Goal: Task Accomplishment & Management: Manage account settings

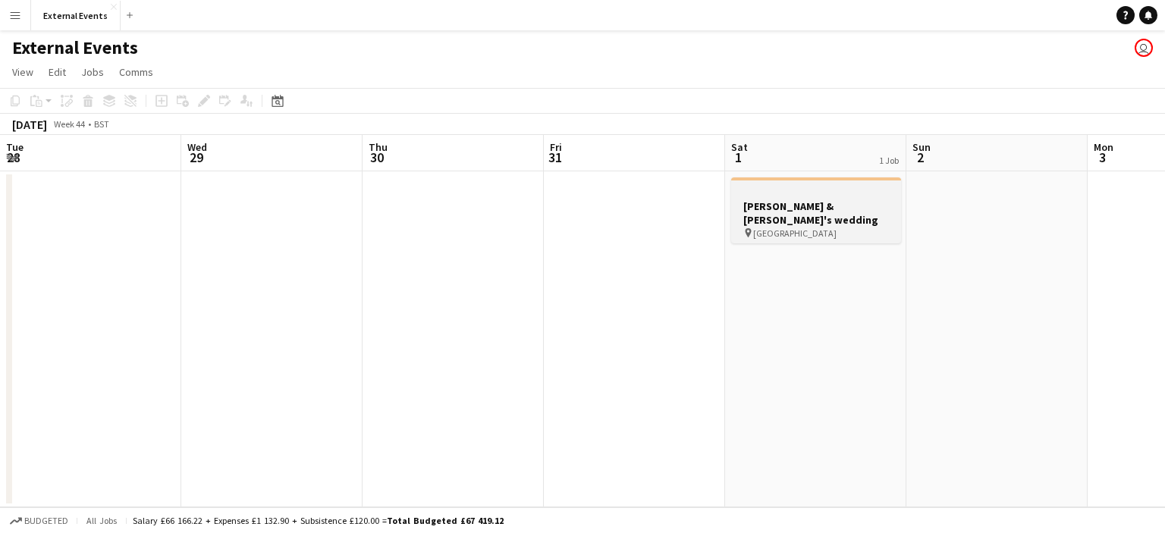
scroll to position [0, 467]
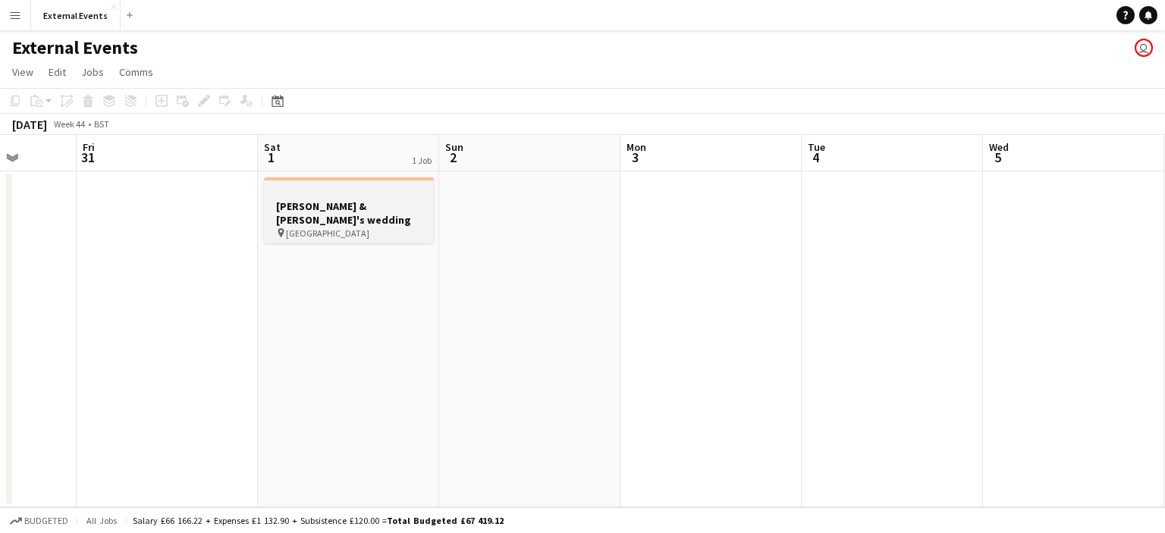
click at [333, 209] on h3 "[PERSON_NAME] & [PERSON_NAME]'s wedding" at bounding box center [349, 212] width 170 height 27
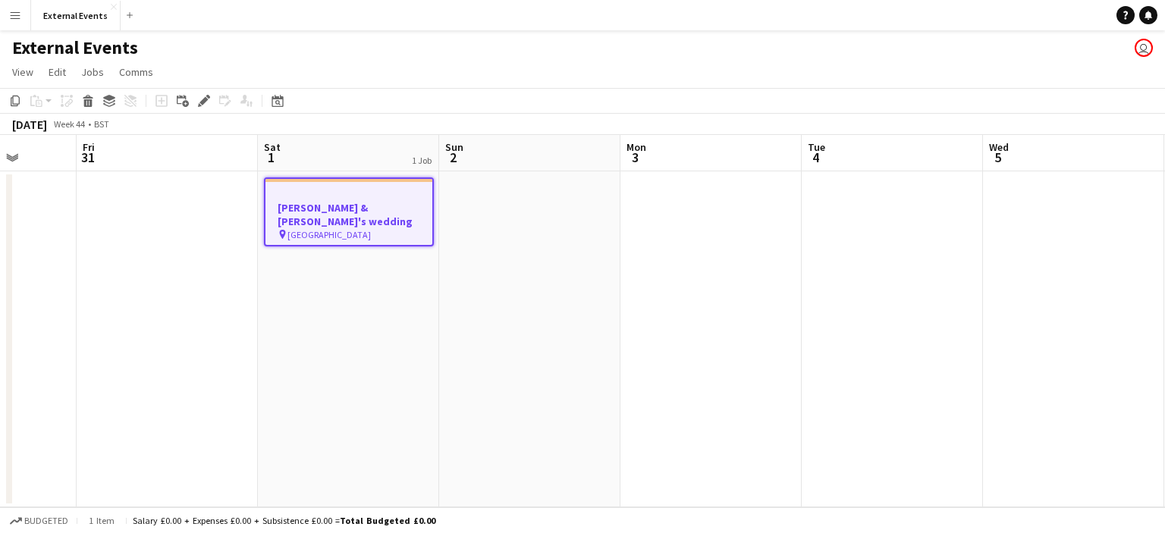
click at [329, 209] on h3 "[PERSON_NAME] & [PERSON_NAME]'s wedding" at bounding box center [348, 214] width 167 height 27
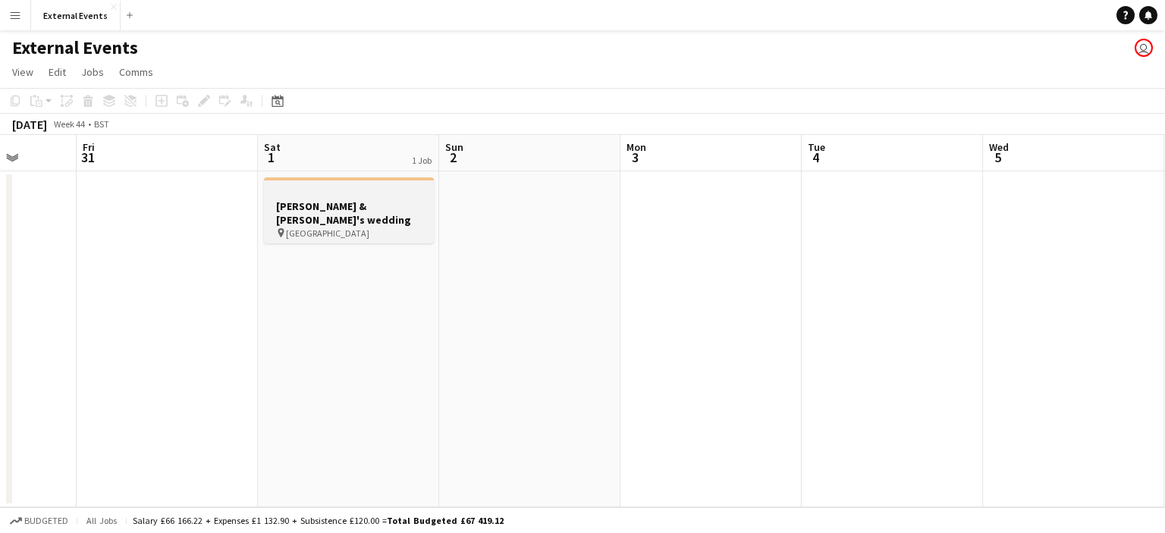
click at [329, 209] on h3 "[PERSON_NAME] & [PERSON_NAME]'s wedding" at bounding box center [349, 212] width 170 height 27
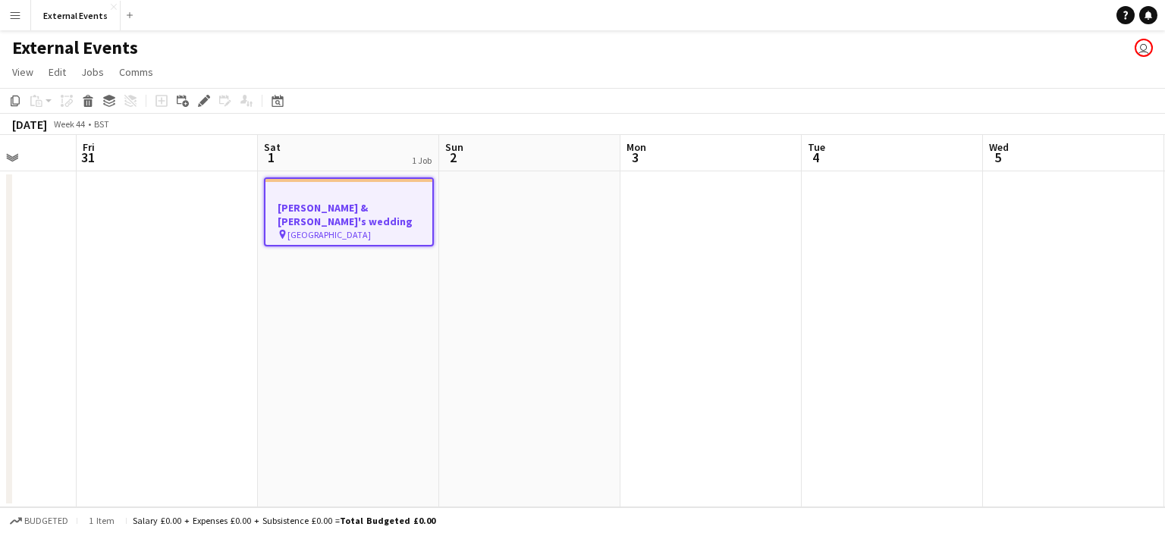
click at [497, 227] on app-date-cell at bounding box center [529, 339] width 181 height 336
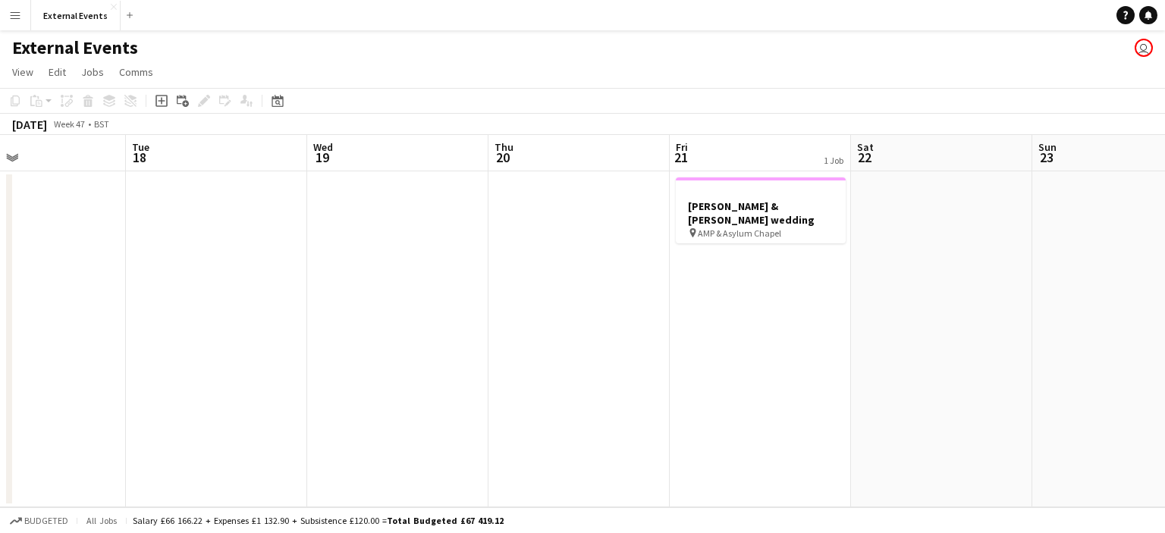
scroll to position [0, 620]
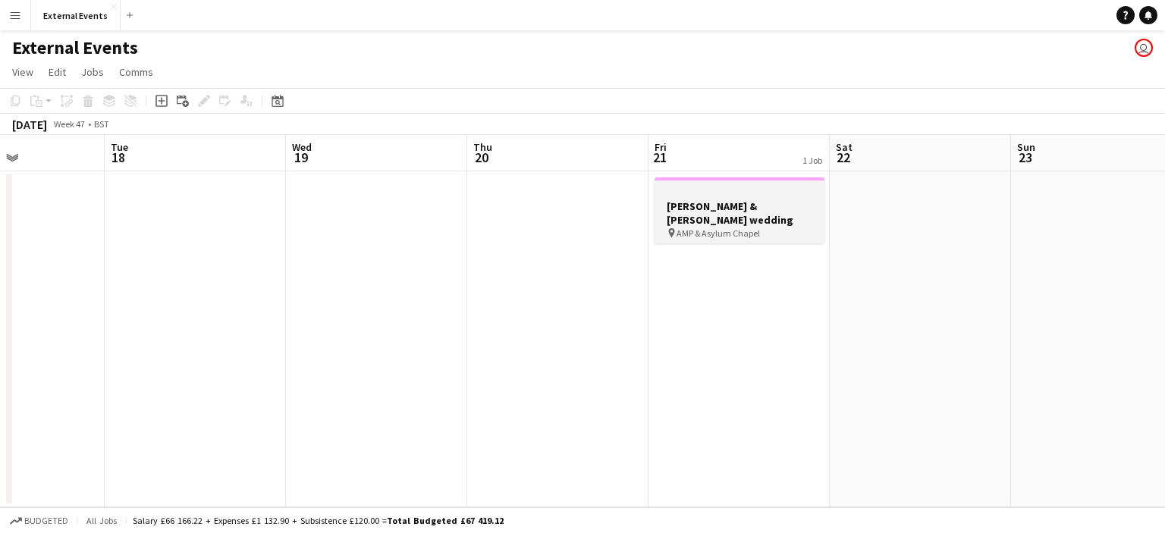
click at [701, 199] on h3 "[PERSON_NAME] & [PERSON_NAME] wedding" at bounding box center [739, 212] width 170 height 27
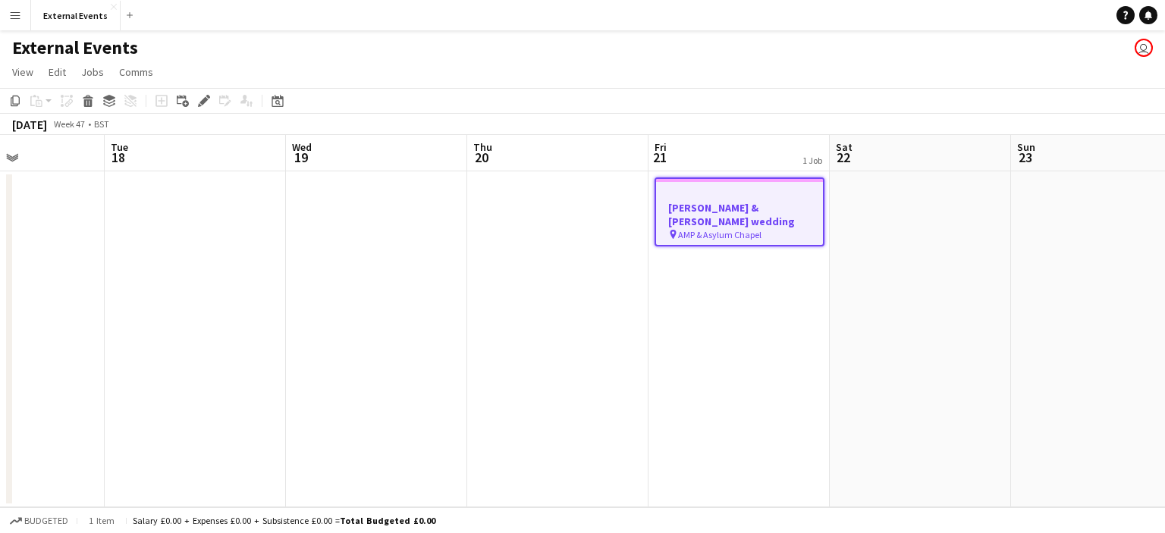
drag, startPoint x: 701, startPoint y: 199, endPoint x: 652, endPoint y: 210, distance: 49.7
click at [652, 210] on app-date-cell "[PERSON_NAME] & [PERSON_NAME] wedding pin AMP & Asylum Chapel" at bounding box center [738, 339] width 181 height 336
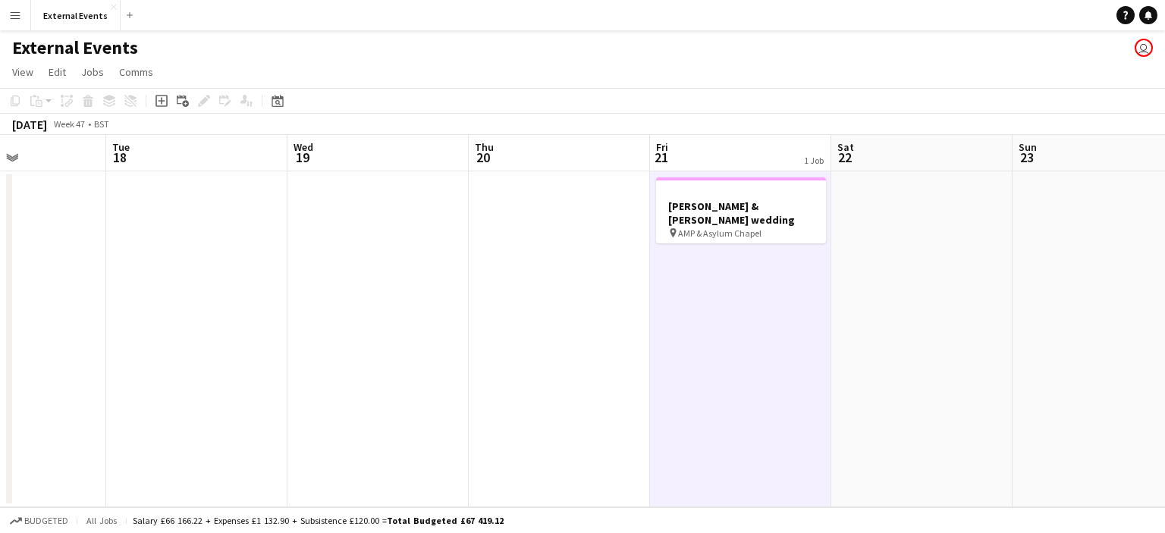
click at [652, 210] on app-date-cell "[PERSON_NAME] & [PERSON_NAME] wedding pin AMP & Asylum Chapel" at bounding box center [740, 339] width 181 height 336
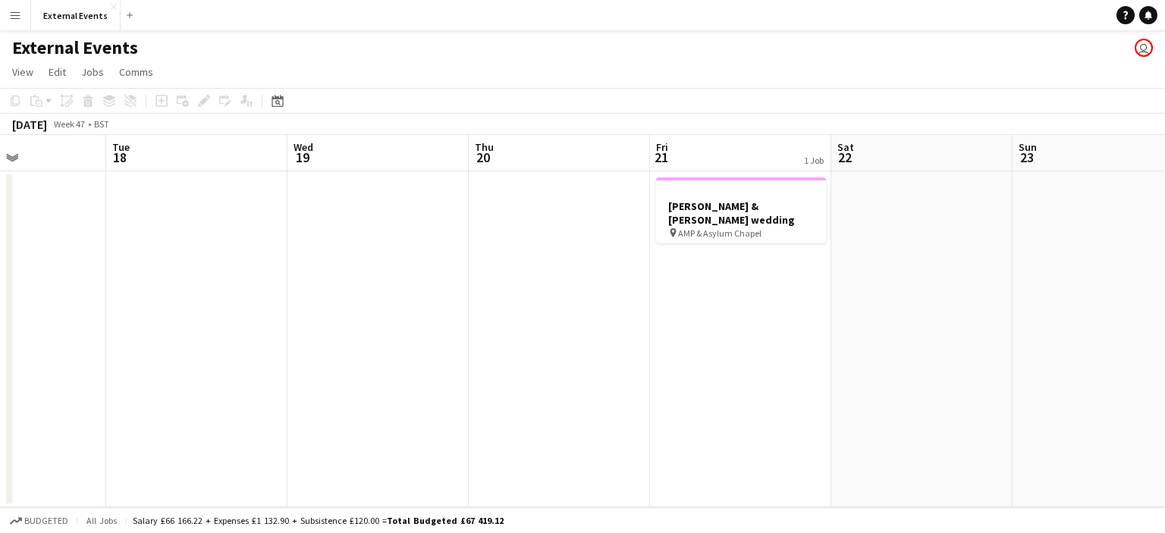
drag, startPoint x: 661, startPoint y: 212, endPoint x: 652, endPoint y: 210, distance: 9.2
click at [652, 210] on app-date-cell "[PERSON_NAME] & [PERSON_NAME] wedding pin AMP & Asylum Chapel" at bounding box center [740, 339] width 181 height 336
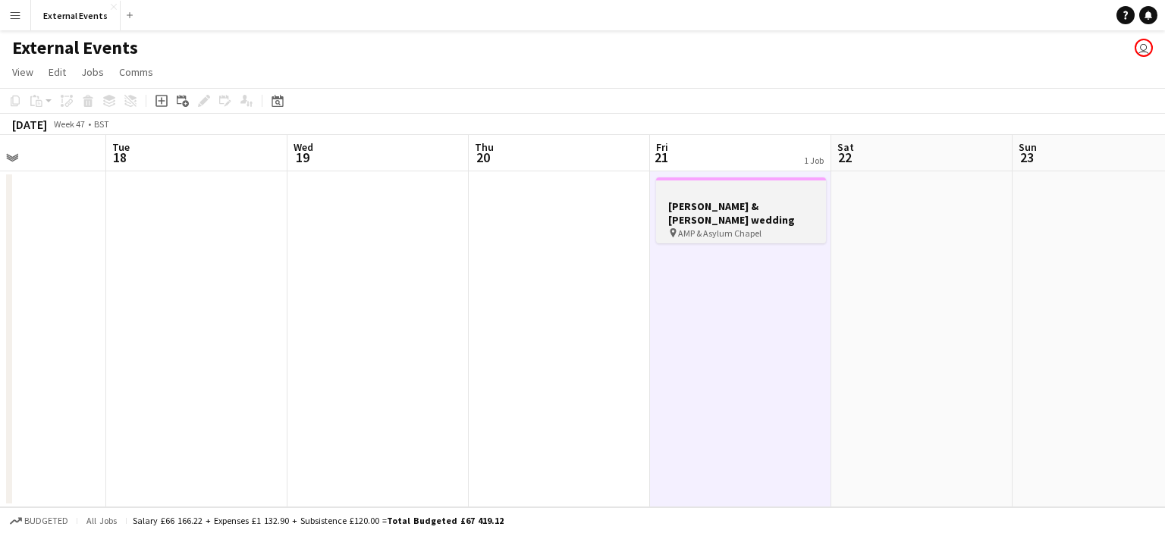
click at [679, 210] on h3 "[PERSON_NAME] & [PERSON_NAME] wedding" at bounding box center [741, 212] width 170 height 27
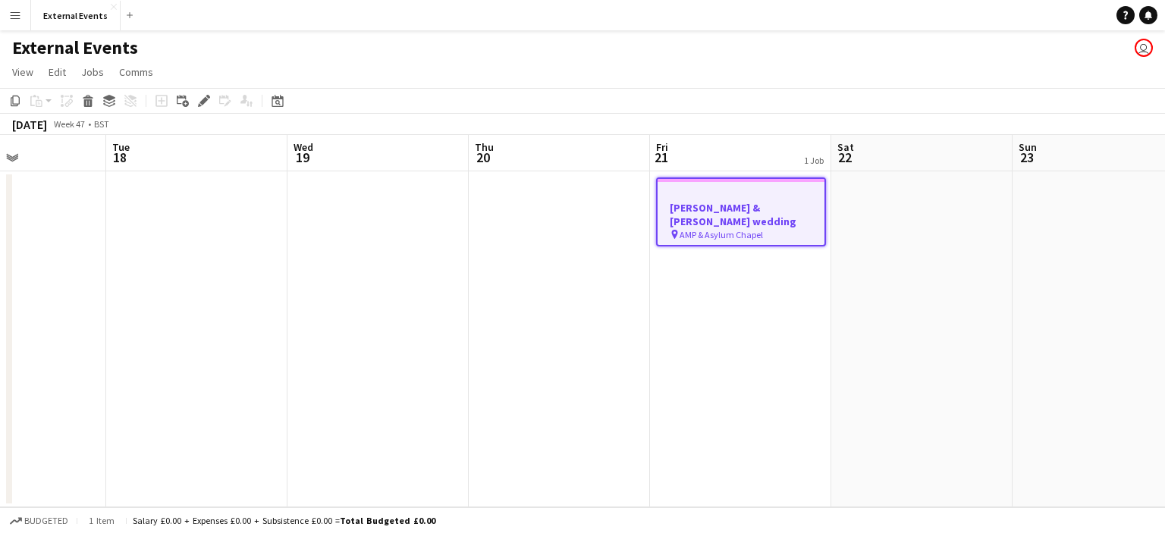
click at [679, 210] on h3 "[PERSON_NAME] & [PERSON_NAME] wedding" at bounding box center [740, 214] width 167 height 27
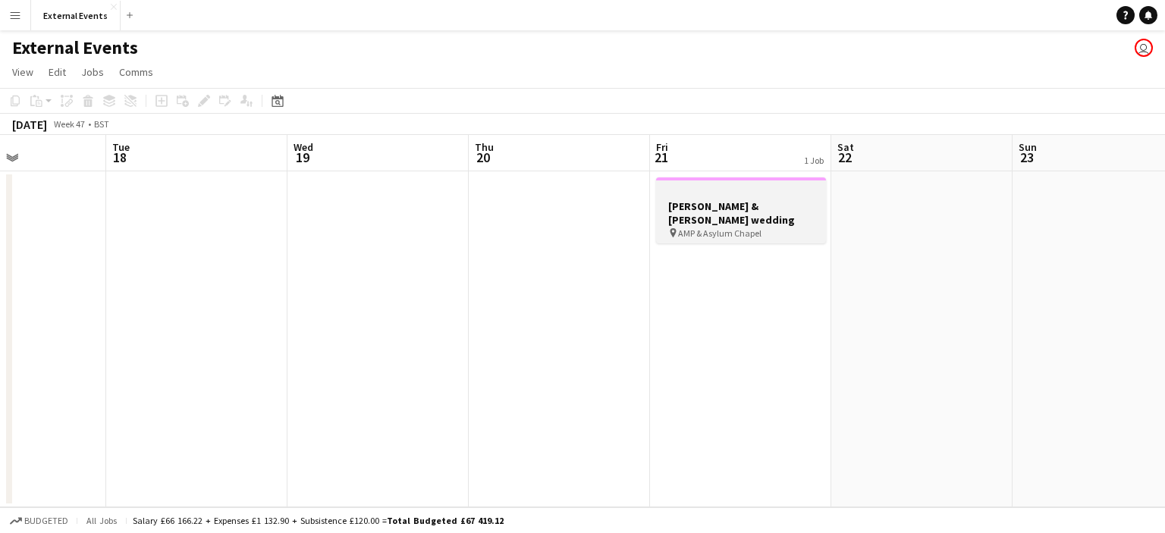
click at [695, 196] on div at bounding box center [741, 192] width 170 height 11
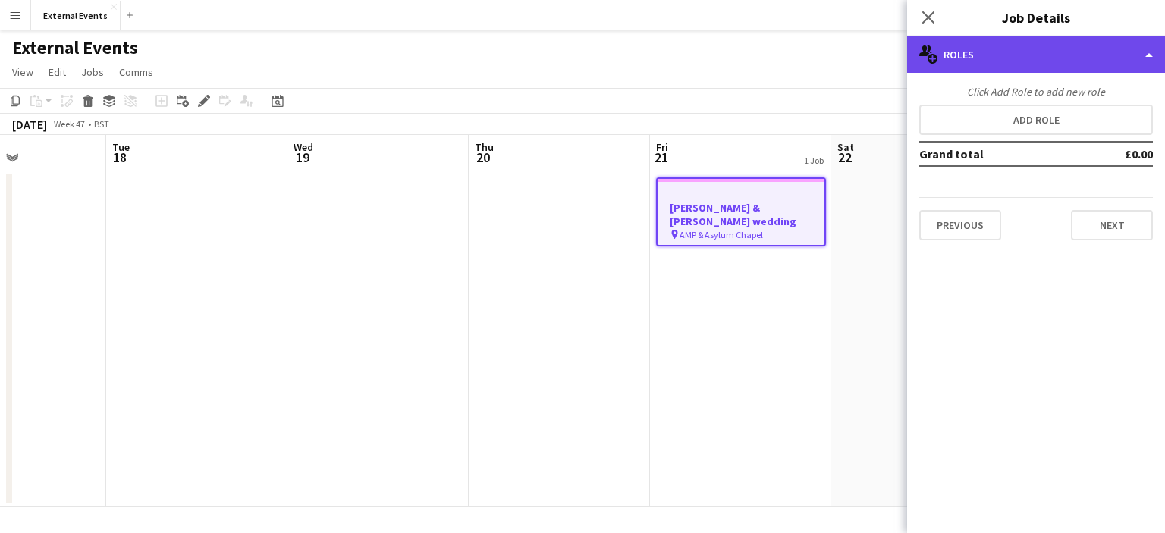
click at [1125, 42] on div "multiple-users-add Roles" at bounding box center [1036, 54] width 258 height 36
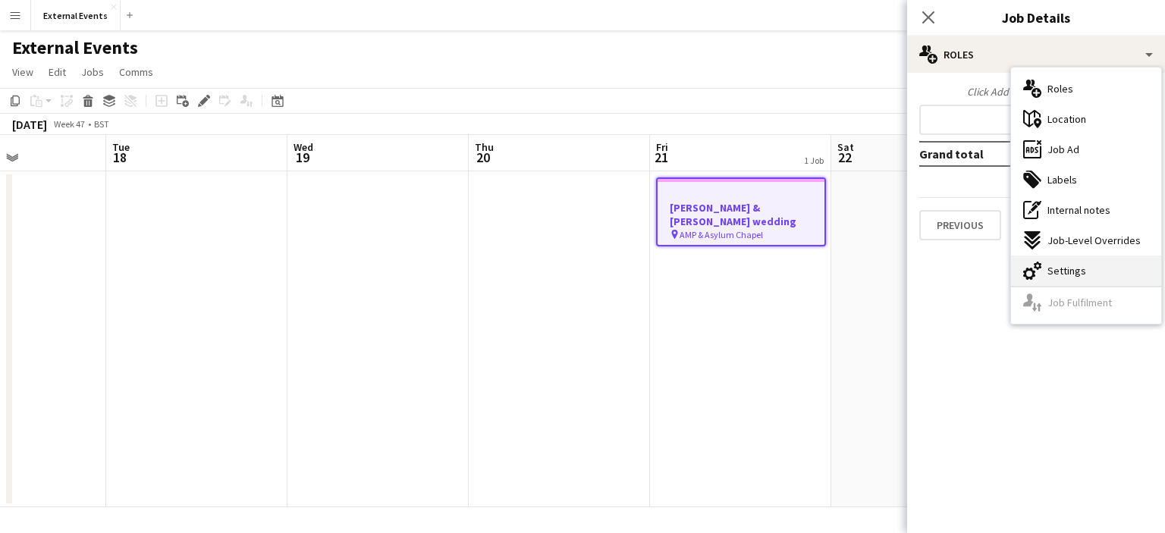
click at [1079, 271] on span "Settings" at bounding box center [1066, 271] width 39 height 14
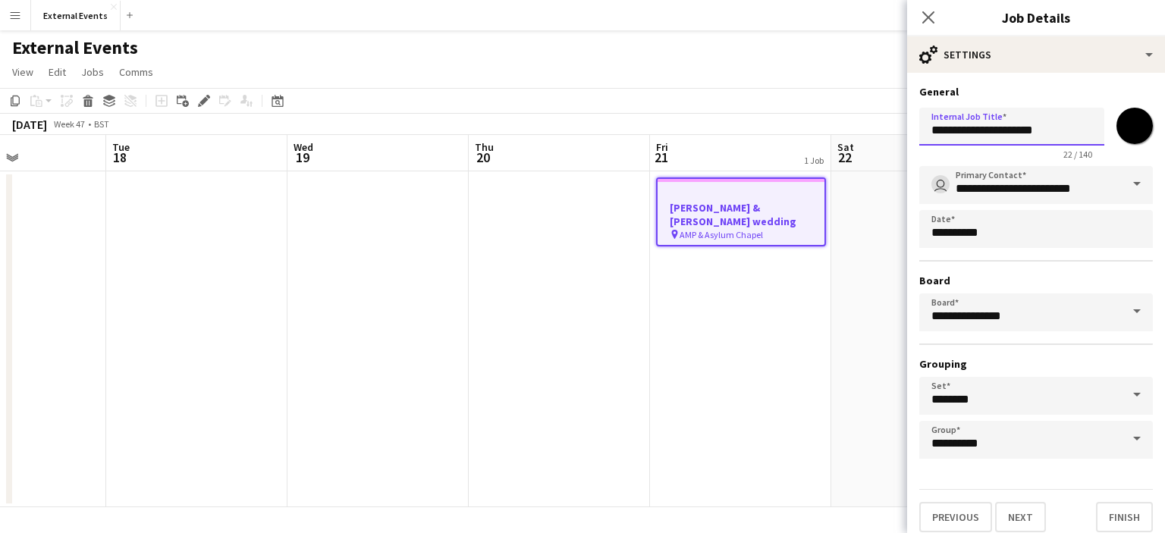
click at [943, 133] on input "**********" at bounding box center [1011, 127] width 185 height 38
type input "**********"
click at [1103, 519] on button "Finish" at bounding box center [1124, 517] width 57 height 30
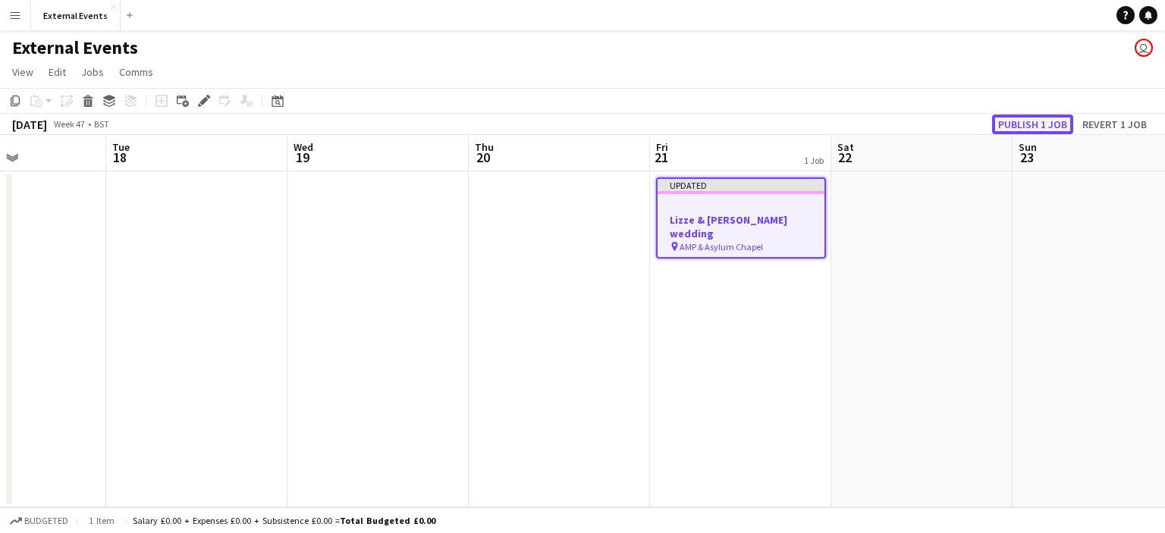
click at [1052, 125] on button "Publish 1 job" at bounding box center [1032, 125] width 81 height 20
